Goal: Transaction & Acquisition: Purchase product/service

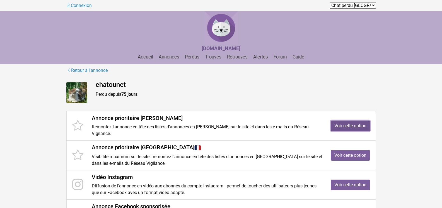
click at [361, 122] on link "Voir cette option" at bounding box center [349, 126] width 39 height 11
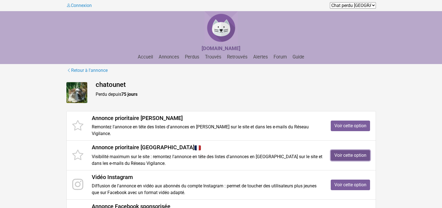
click at [349, 150] on link "Voir cette option" at bounding box center [349, 155] width 39 height 11
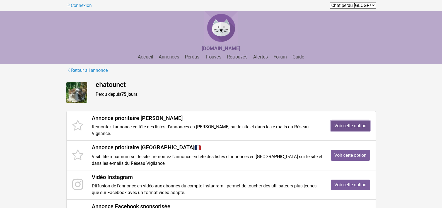
click at [352, 122] on link "Voir cette option" at bounding box center [349, 126] width 39 height 11
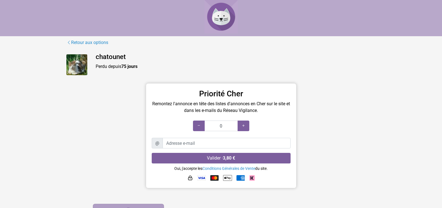
type input "3 jours"
click at [243, 126] on icon at bounding box center [243, 125] width 4 height 5
click at [198, 127] on icon at bounding box center [198, 125] width 4 height 5
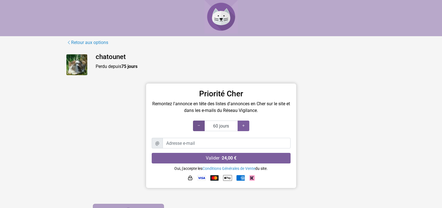
click at [198, 127] on icon at bounding box center [198, 125] width 4 height 5
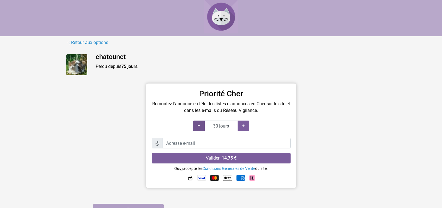
click at [198, 127] on icon at bounding box center [198, 125] width 4 height 5
type input "15 jours"
click at [198, 127] on icon at bounding box center [198, 125] width 4 height 5
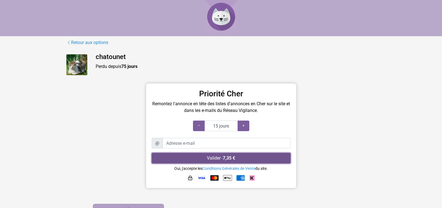
click at [216, 158] on button "Valider · 7,35 €" at bounding box center [221, 158] width 139 height 11
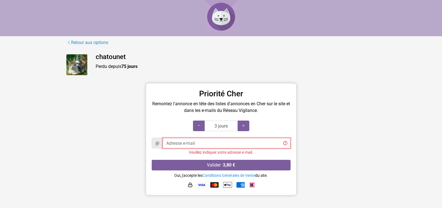
click at [194, 143] on input "Adresse e-mail" at bounding box center [226, 143] width 128 height 11
type input "irene.millerioux@orange.fr"
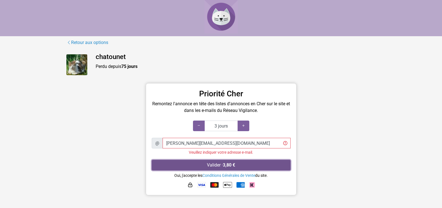
click at [216, 166] on button "Valider · 3,80 €" at bounding box center [221, 165] width 139 height 11
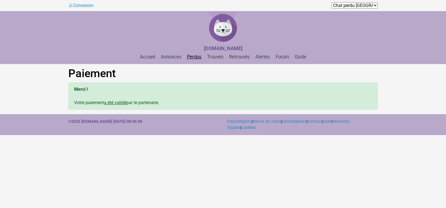
click at [196, 57] on link "Perdus" at bounding box center [194, 56] width 19 height 5
